Goal: Information Seeking & Learning: Learn about a topic

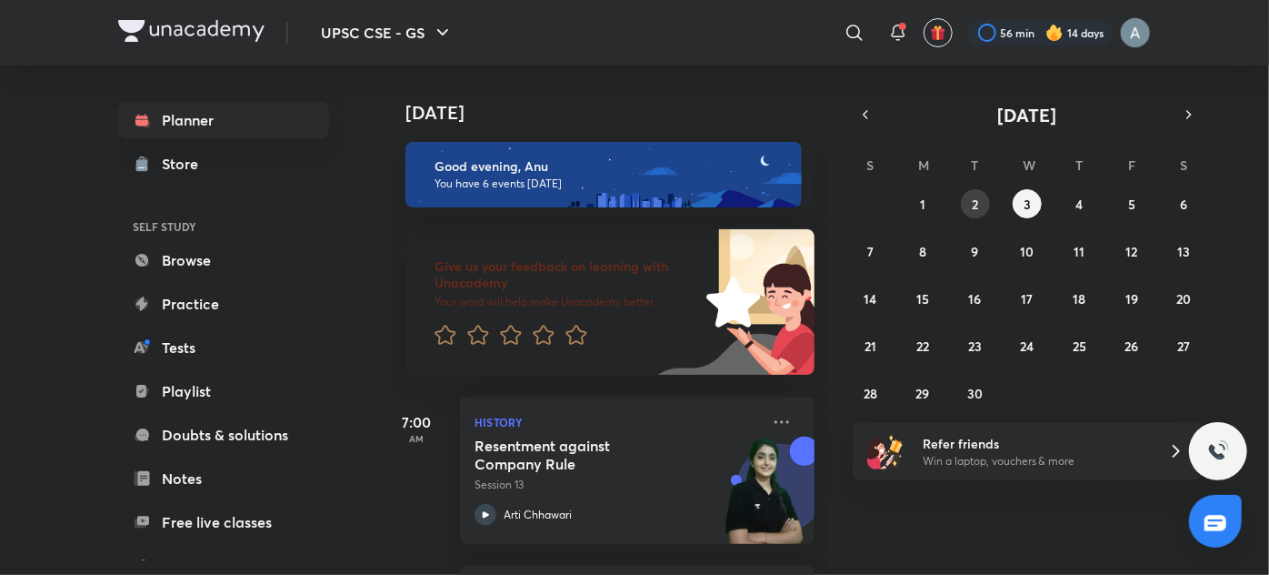
click at [987, 205] on button "2" at bounding box center [975, 203] width 29 height 29
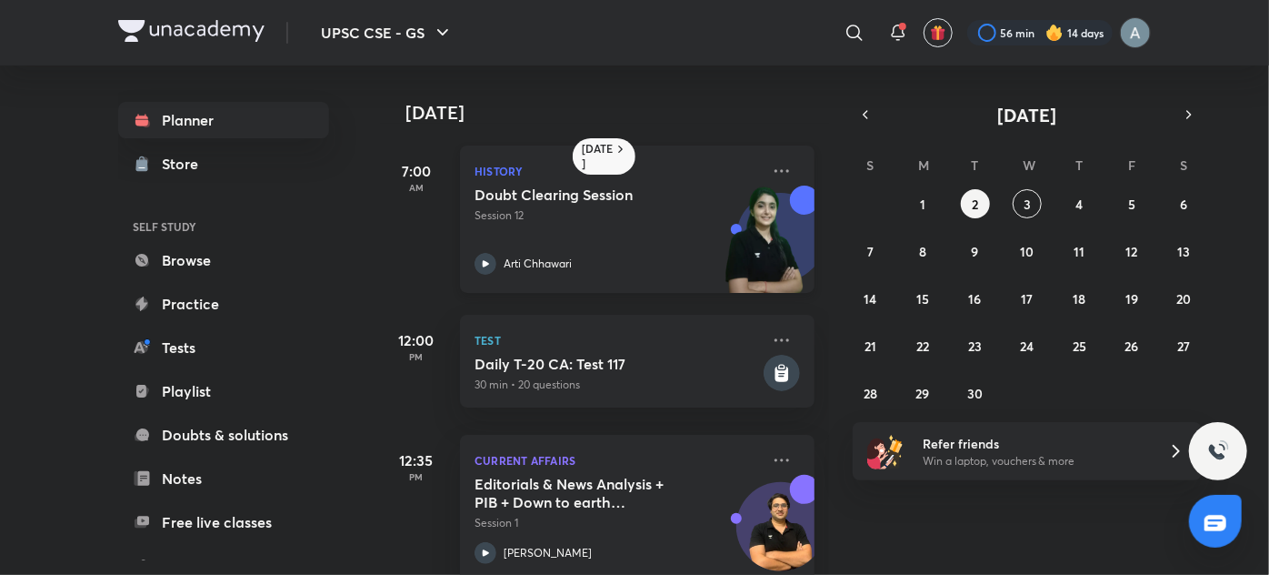
click at [695, 249] on div "Doubt Clearing Session Session 12 [PERSON_NAME]" at bounding box center [617, 229] width 285 height 89
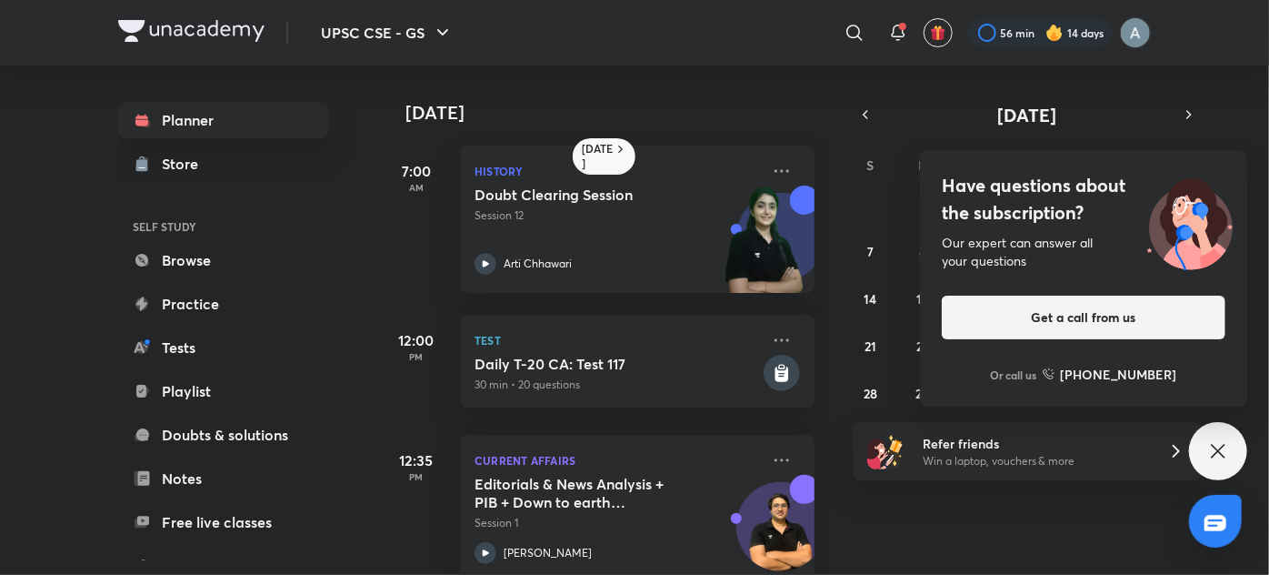
click at [1216, 450] on icon at bounding box center [1218, 451] width 22 height 22
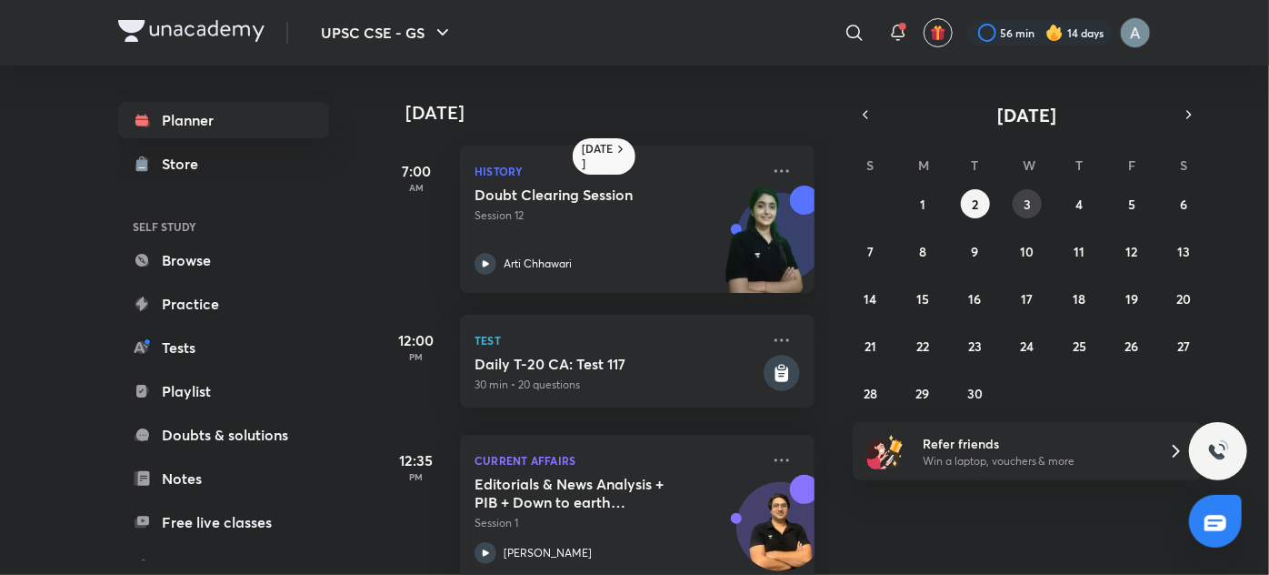
click at [1035, 193] on button "3" at bounding box center [1027, 203] width 29 height 29
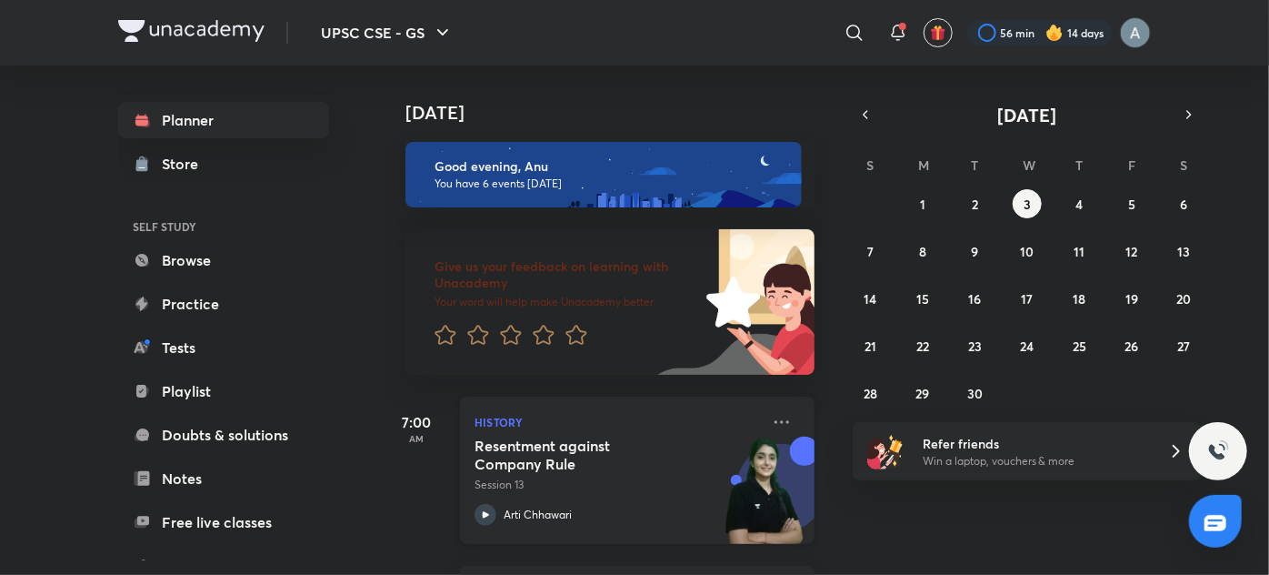
click at [620, 490] on p "Session 13" at bounding box center [617, 484] width 285 height 16
